Goal: Book appointment/travel/reservation

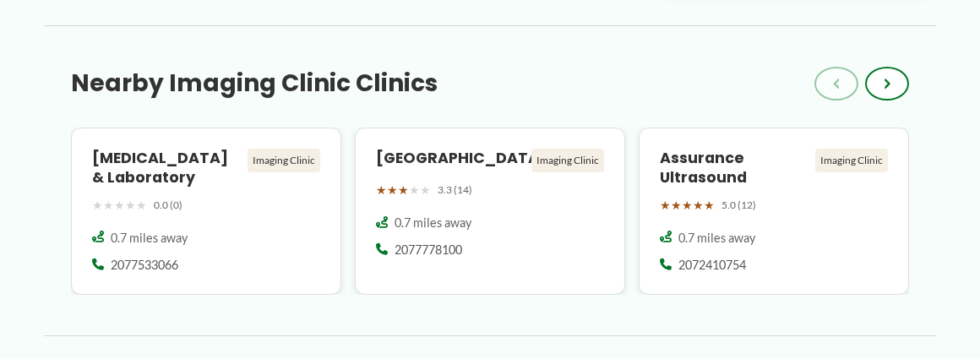
scroll to position [1439, 0]
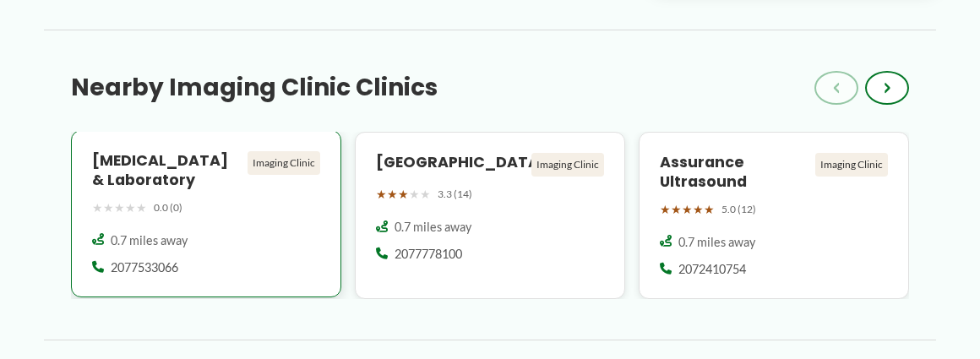
click at [281, 170] on div "Imaging Clinic" at bounding box center [284, 163] width 73 height 24
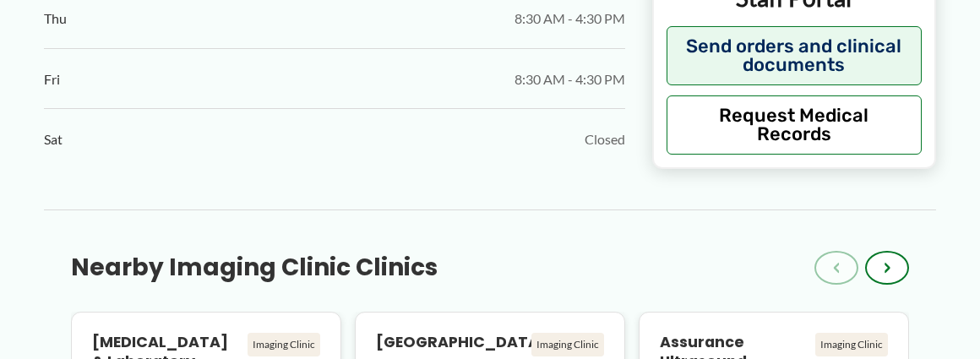
scroll to position [1267, 0]
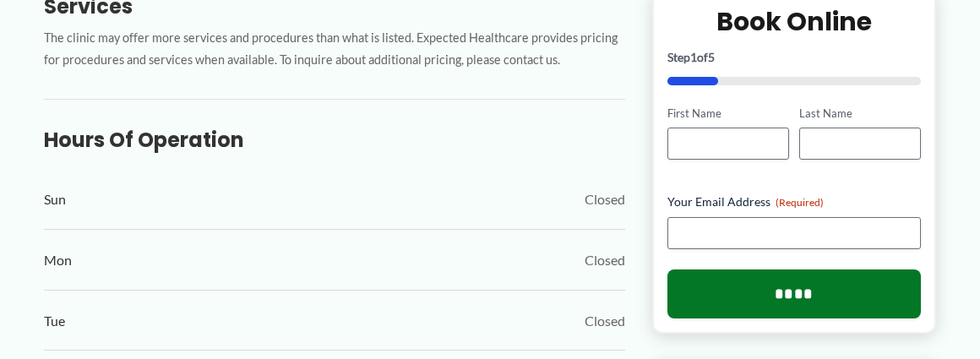
scroll to position [684, 0]
